Goal: Check status: Check status

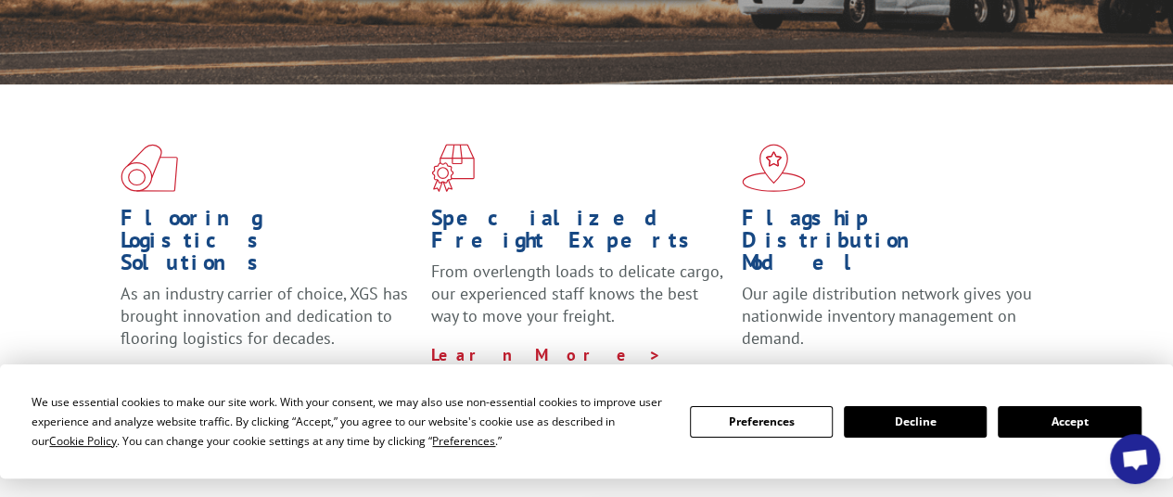
scroll to position [557, 0]
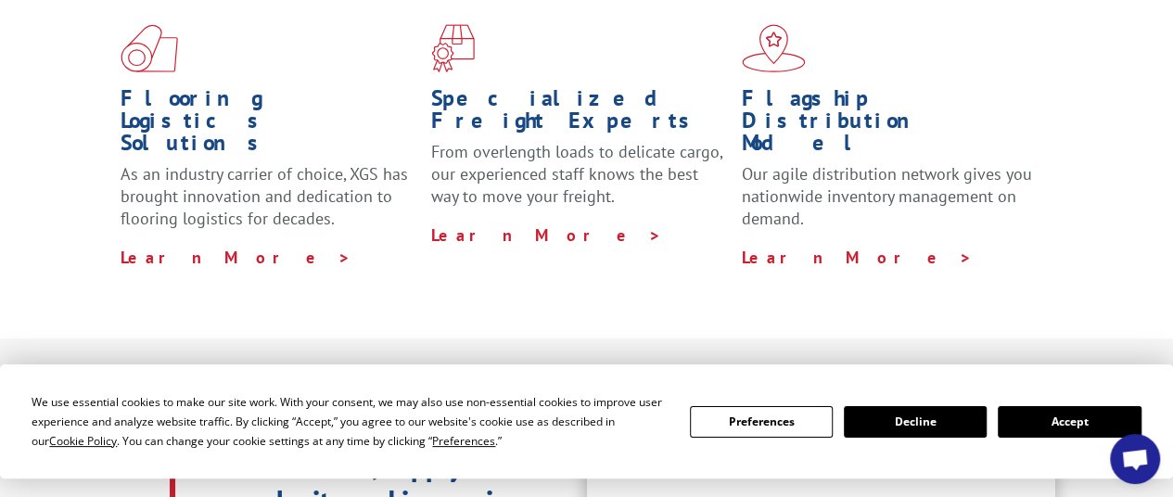
click at [1032, 423] on button "Accept" at bounding box center [1069, 422] width 143 height 32
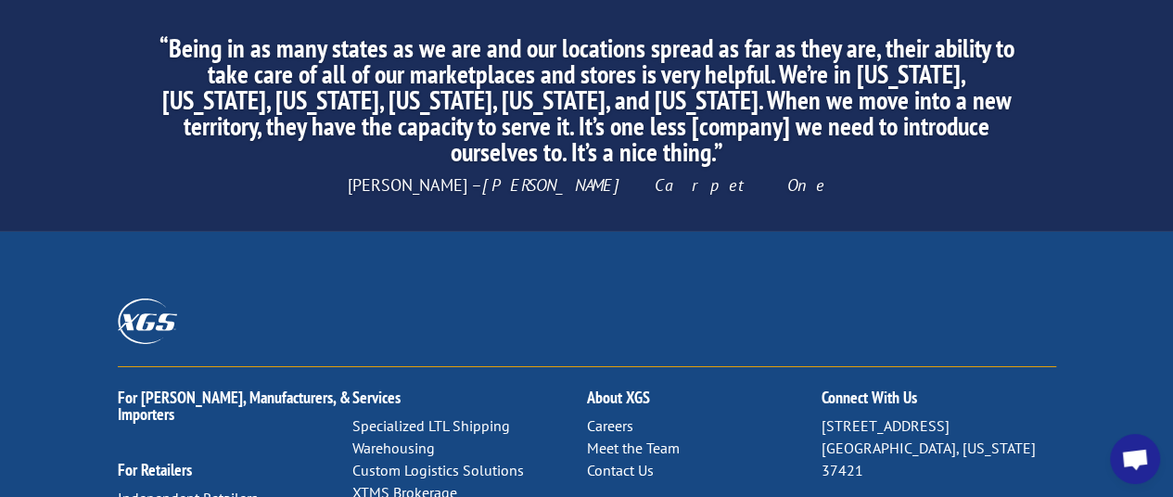
scroll to position [3061, 0]
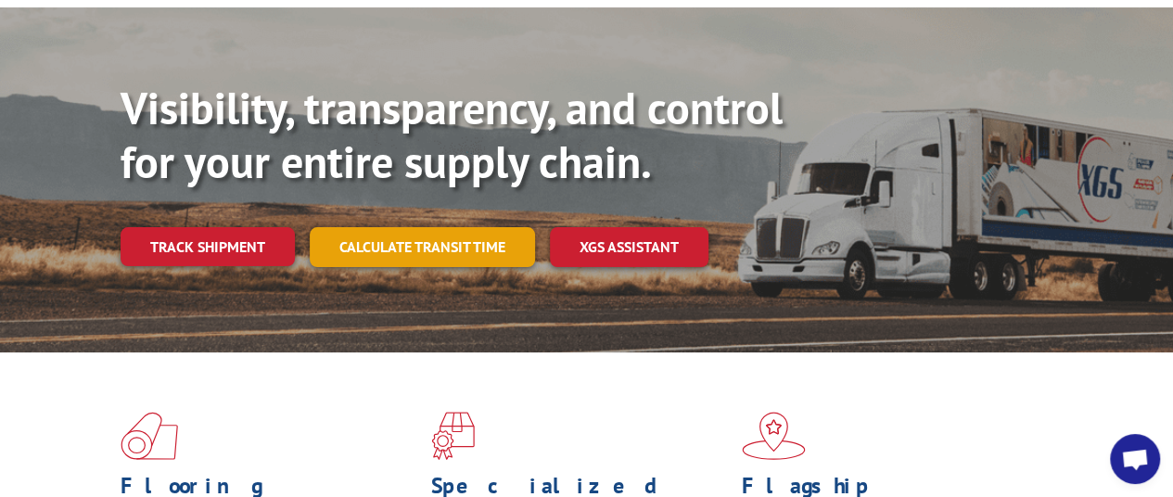
scroll to position [93, 0]
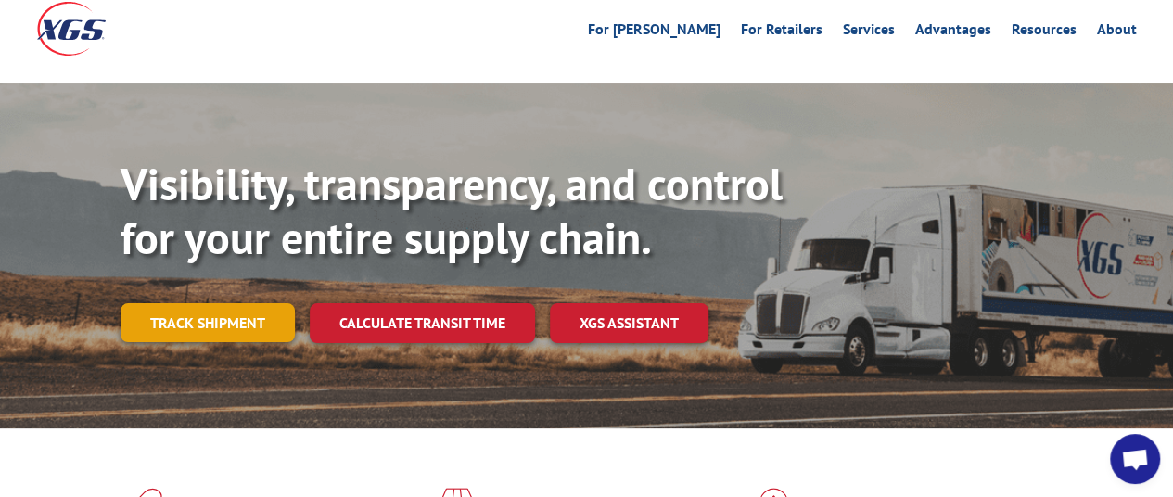
click at [223, 303] on link "Track shipment" at bounding box center [208, 322] width 174 height 39
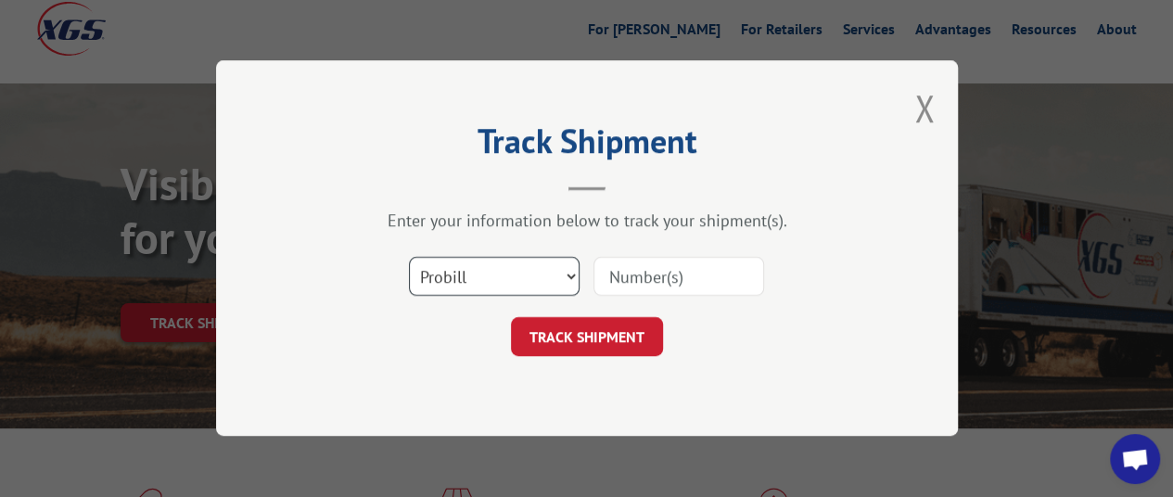
click at [558, 279] on select "Select category... Probill BOL PO" at bounding box center [494, 277] width 171 height 39
select select "bol"
click at [409, 258] on select "Select category... Probill BOL PO" at bounding box center [494, 277] width 171 height 39
paste input "5530768"
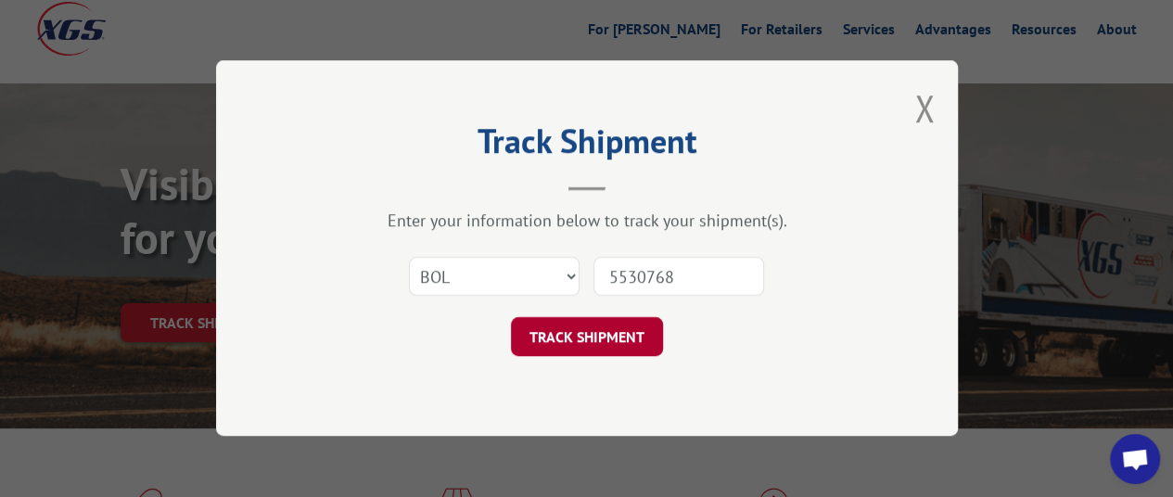
type input "5530768"
click at [595, 341] on button "TRACK SHIPMENT" at bounding box center [587, 337] width 152 height 39
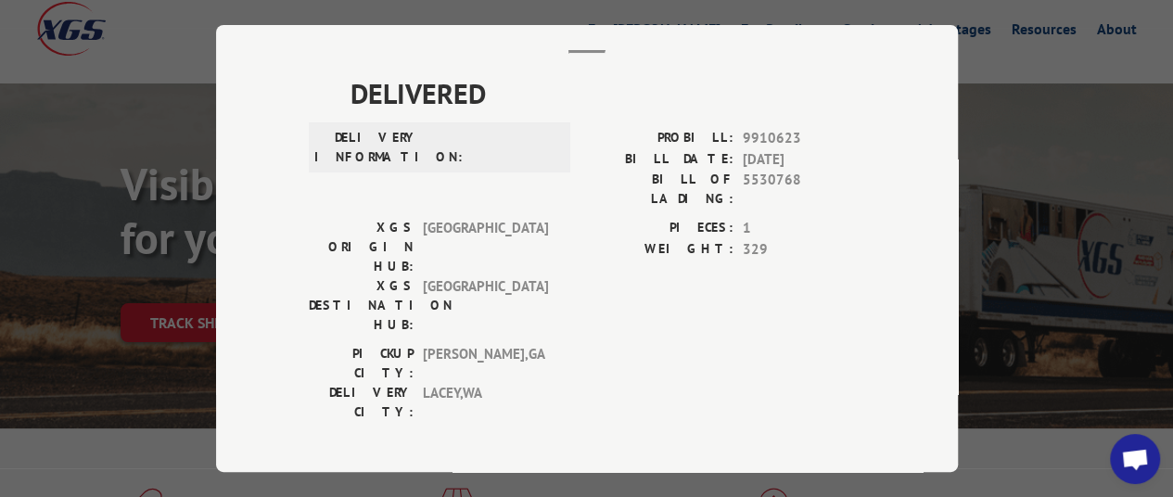
scroll to position [278, 0]
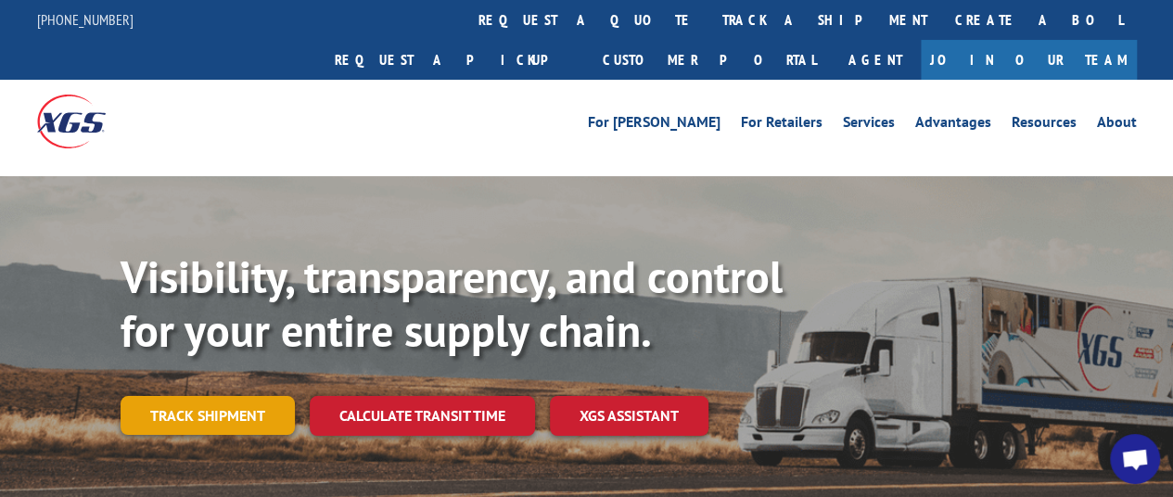
click at [157, 396] on link "Track shipment" at bounding box center [208, 415] width 174 height 39
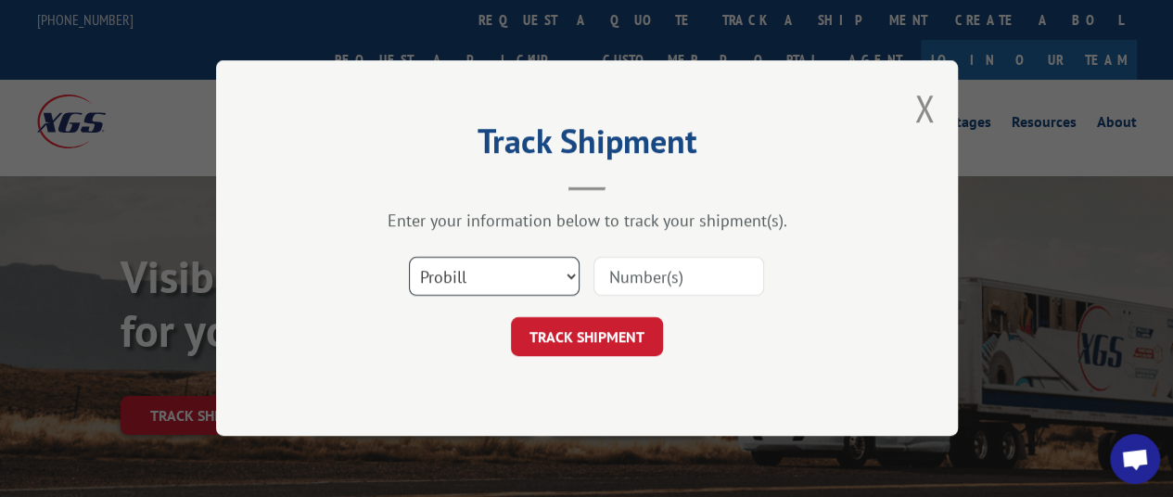
click at [545, 262] on select "Select category... Probill BOL PO" at bounding box center [494, 277] width 171 height 39
select select "bol"
click at [409, 258] on select "Select category... Probill BOL PO" at bounding box center [494, 277] width 171 height 39
paste input "5530768"
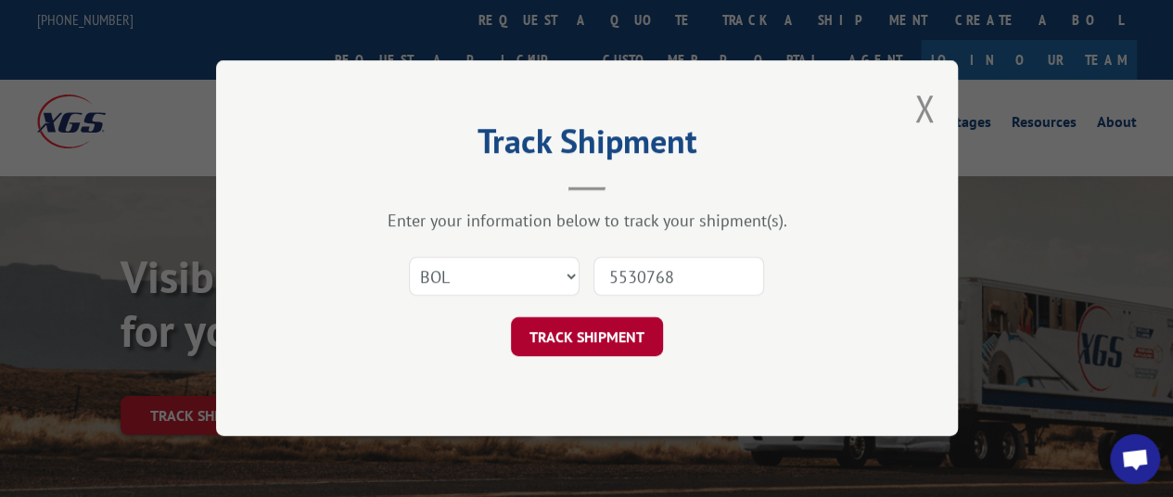
type input "5530768"
click at [590, 337] on button "TRACK SHIPMENT" at bounding box center [587, 337] width 152 height 39
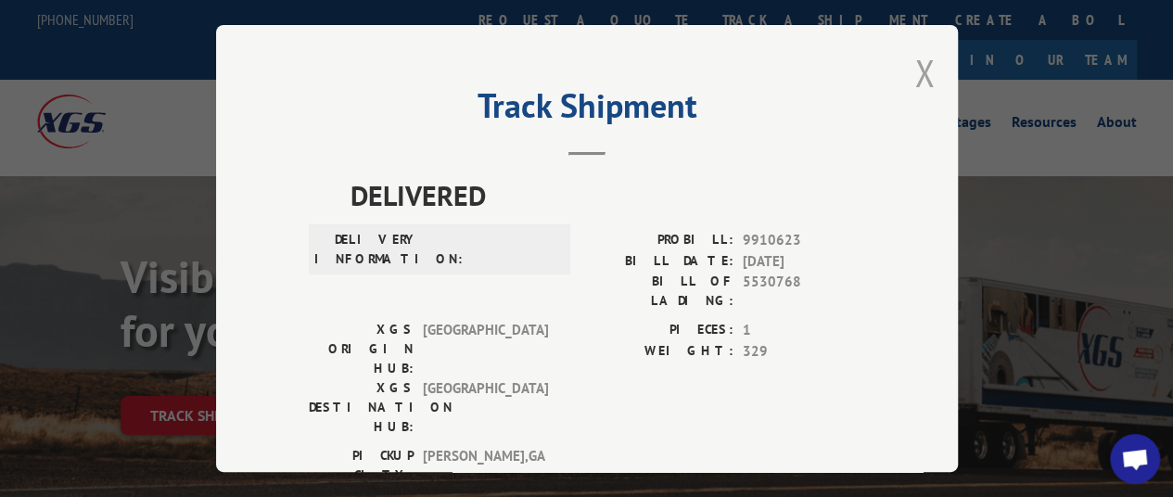
click at [915, 66] on button "Close modal" at bounding box center [925, 72] width 20 height 49
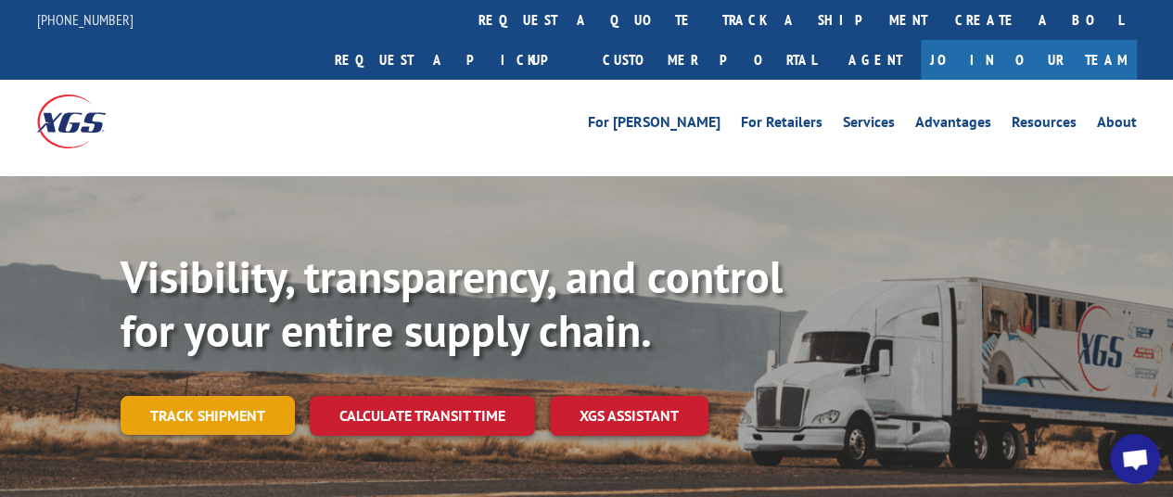
click at [236, 396] on link "Track shipment" at bounding box center [208, 415] width 174 height 39
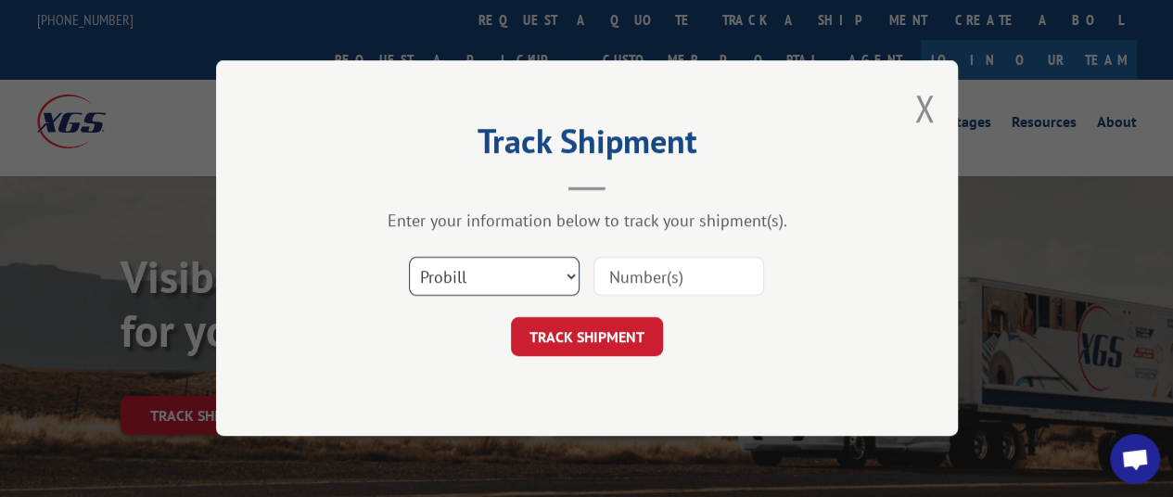
drag, startPoint x: 542, startPoint y: 277, endPoint x: 513, endPoint y: 279, distance: 28.8
click at [542, 277] on select "Select category... Probill BOL PO" at bounding box center [494, 277] width 171 height 39
select select "bol"
click at [409, 258] on select "Select category... Probill BOL PO" at bounding box center [494, 277] width 171 height 39
click at [676, 278] on input at bounding box center [679, 277] width 171 height 39
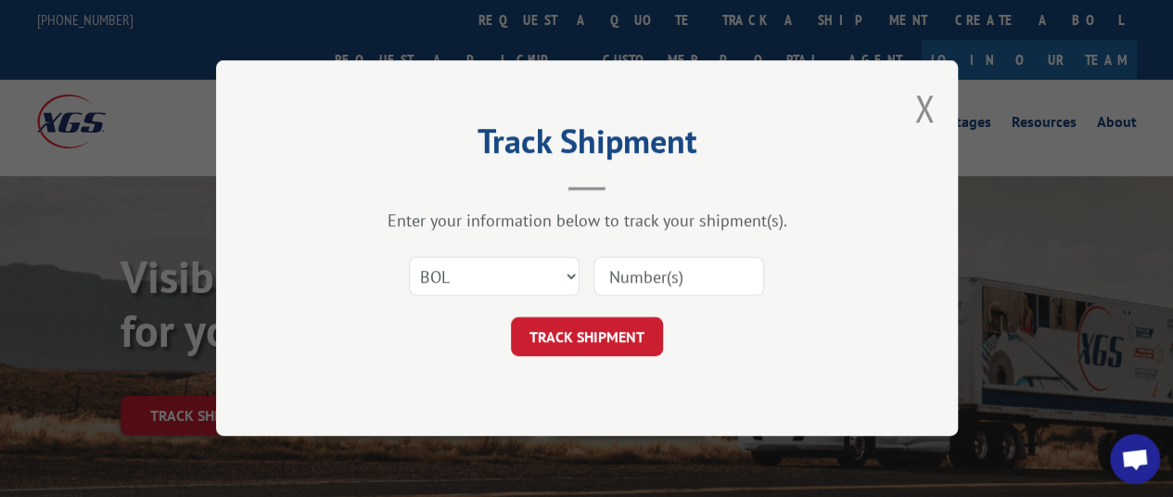
type input "5530768"
click at [610, 345] on button "TRACK SHIPMENT" at bounding box center [587, 337] width 152 height 39
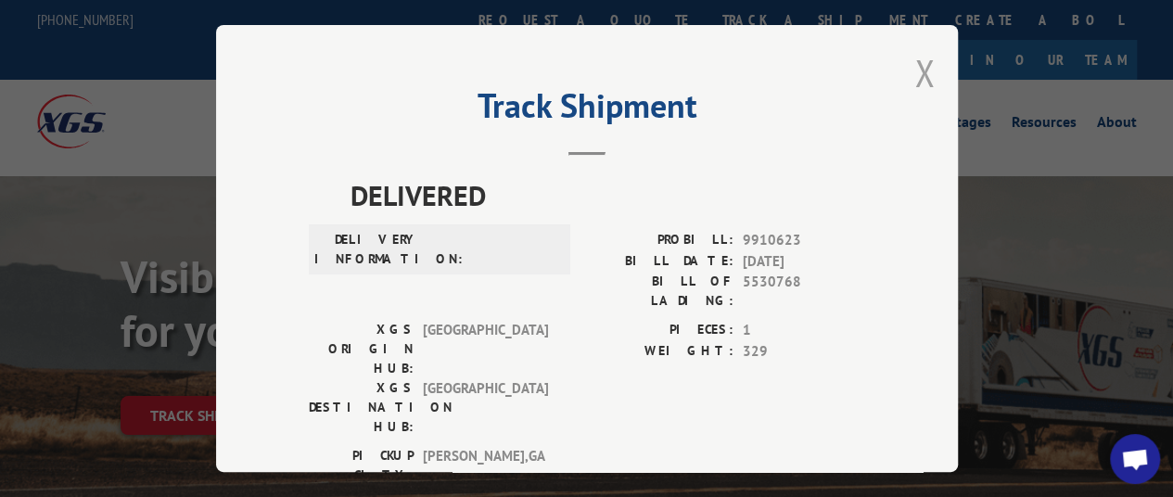
click at [918, 71] on button "Close modal" at bounding box center [925, 72] width 20 height 49
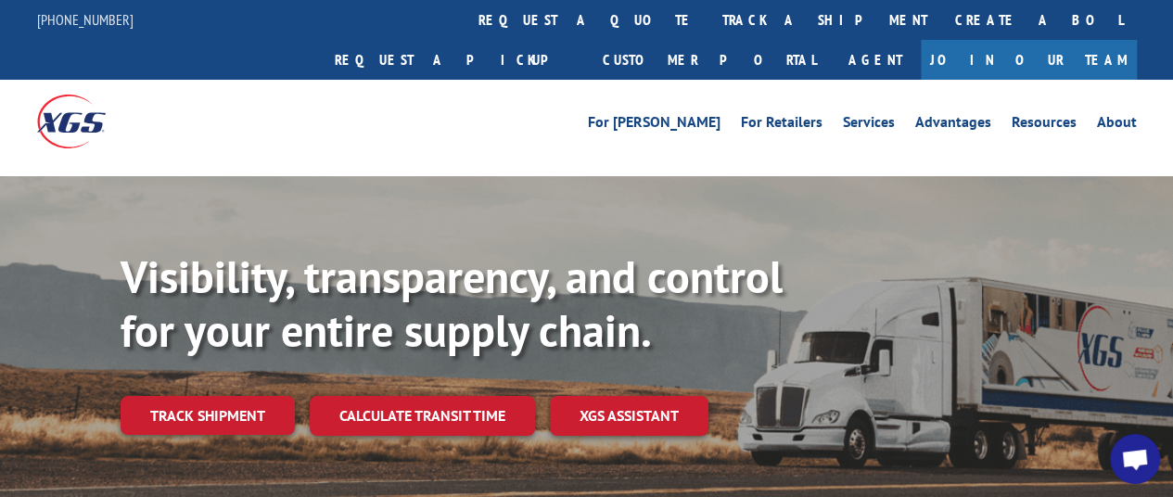
drag, startPoint x: 269, startPoint y: 88, endPoint x: 235, endPoint y: 63, distance: 42.5
click at [270, 86] on div at bounding box center [174, 121] width 275 height 83
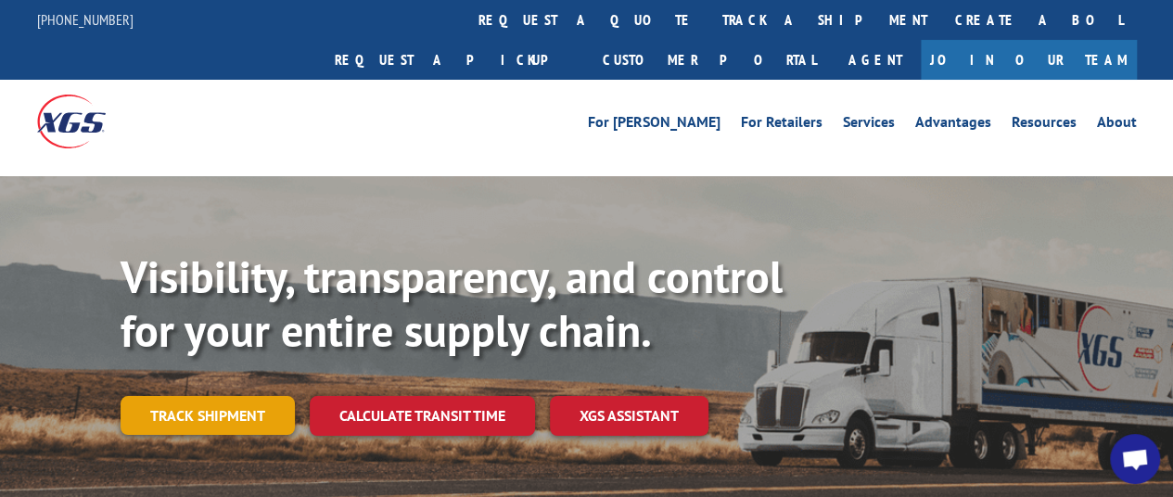
click at [239, 396] on link "Track shipment" at bounding box center [208, 415] width 174 height 39
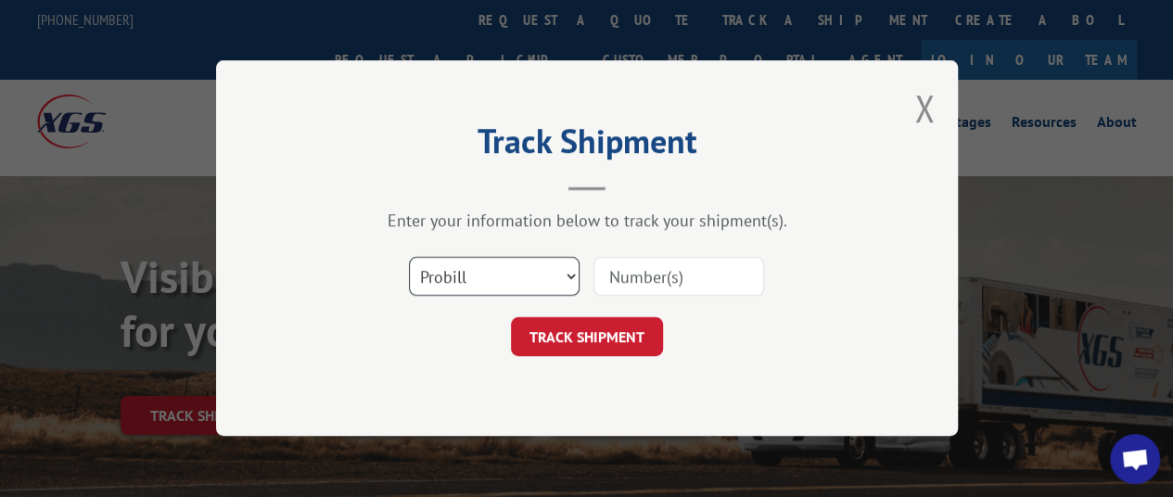
click at [512, 275] on select "Select category... Probill BOL PO" at bounding box center [494, 277] width 171 height 39
select select "po"
click at [409, 258] on select "Select category... Probill BOL PO" at bounding box center [494, 277] width 171 height 39
click at [623, 277] on input at bounding box center [679, 277] width 171 height 39
paste input "20543284"
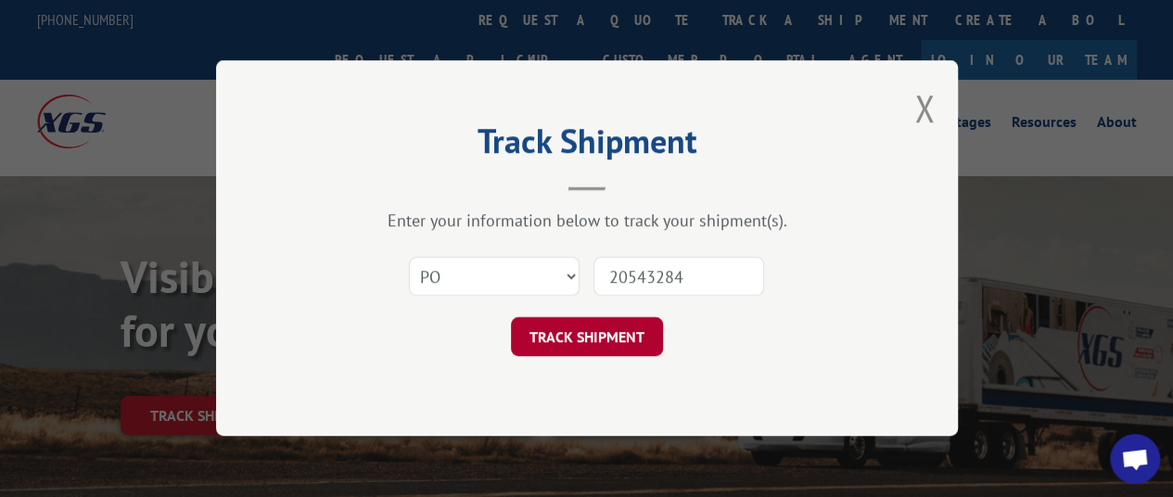
type input "20543284"
click at [634, 333] on button "TRACK SHIPMENT" at bounding box center [587, 337] width 152 height 39
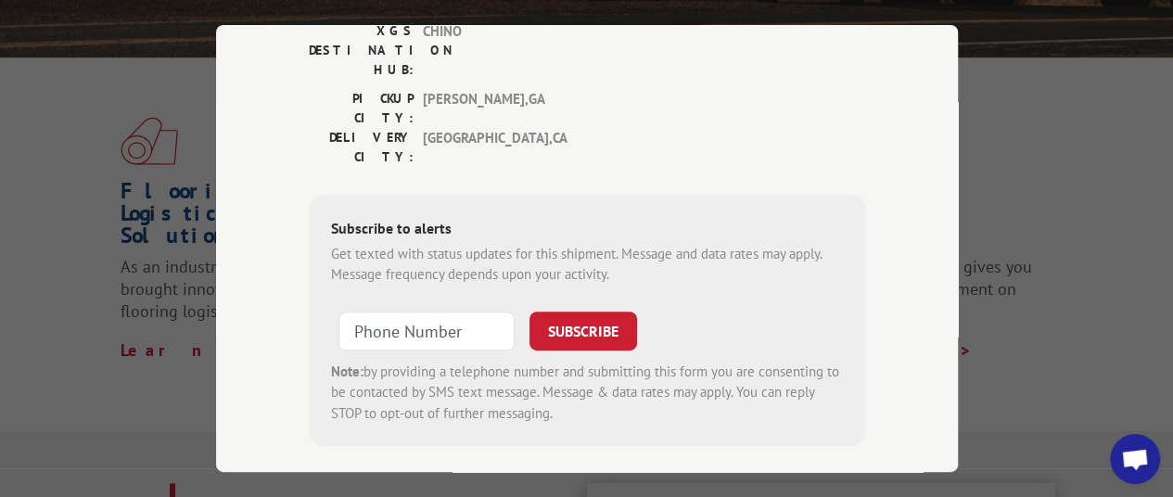
scroll to position [302, 0]
